Goal: Ask a question

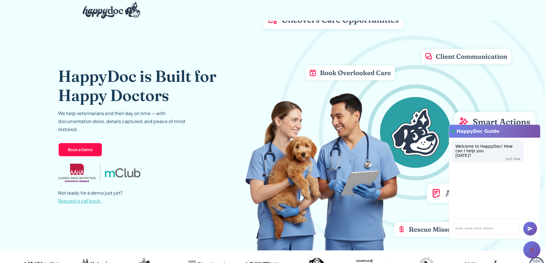
click at [531, 250] on icon at bounding box center [532, 250] width 4 height 4
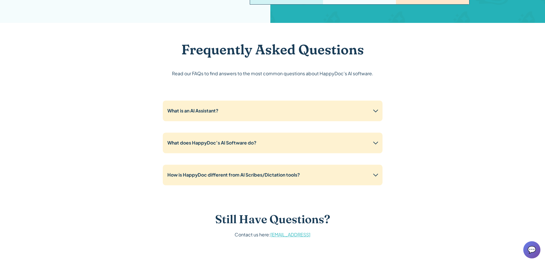
scroll to position [972, 0]
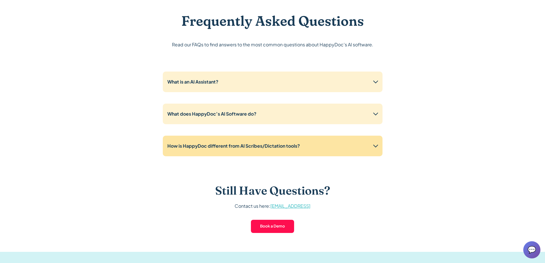
click at [376, 146] on icon at bounding box center [375, 145] width 9 height 9
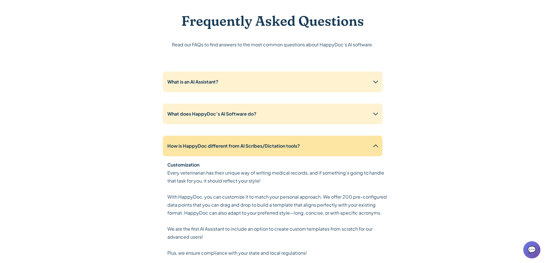
click at [377, 146] on icon at bounding box center [375, 145] width 9 height 9
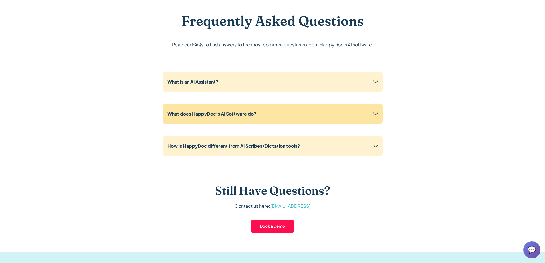
click at [375, 110] on icon at bounding box center [375, 113] width 9 height 9
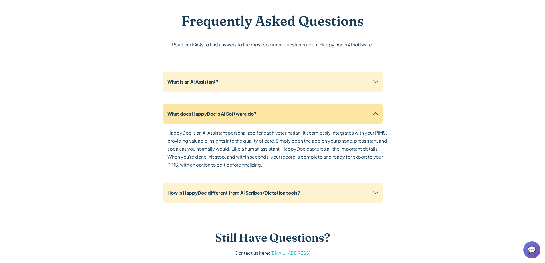
click at [375, 110] on icon at bounding box center [375, 113] width 9 height 9
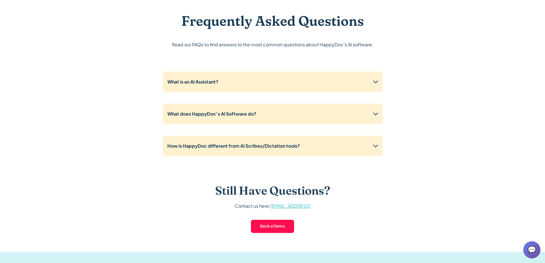
click at [530, 245] on span "💬" at bounding box center [531, 249] width 9 height 9
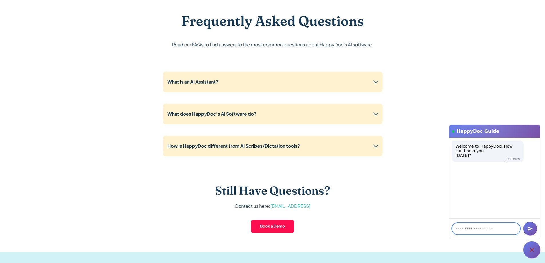
click at [487, 230] on textarea at bounding box center [486, 228] width 68 height 11
type textarea "**********"
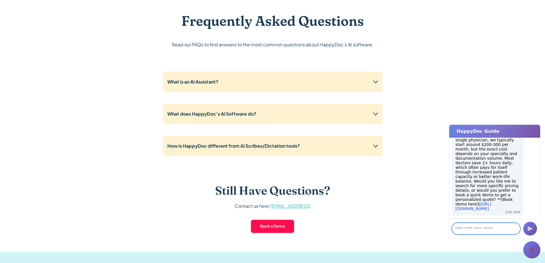
scroll to position [91, 0]
click at [535, 254] on div at bounding box center [531, 249] width 17 height 17
